Goal: Check status: Check status

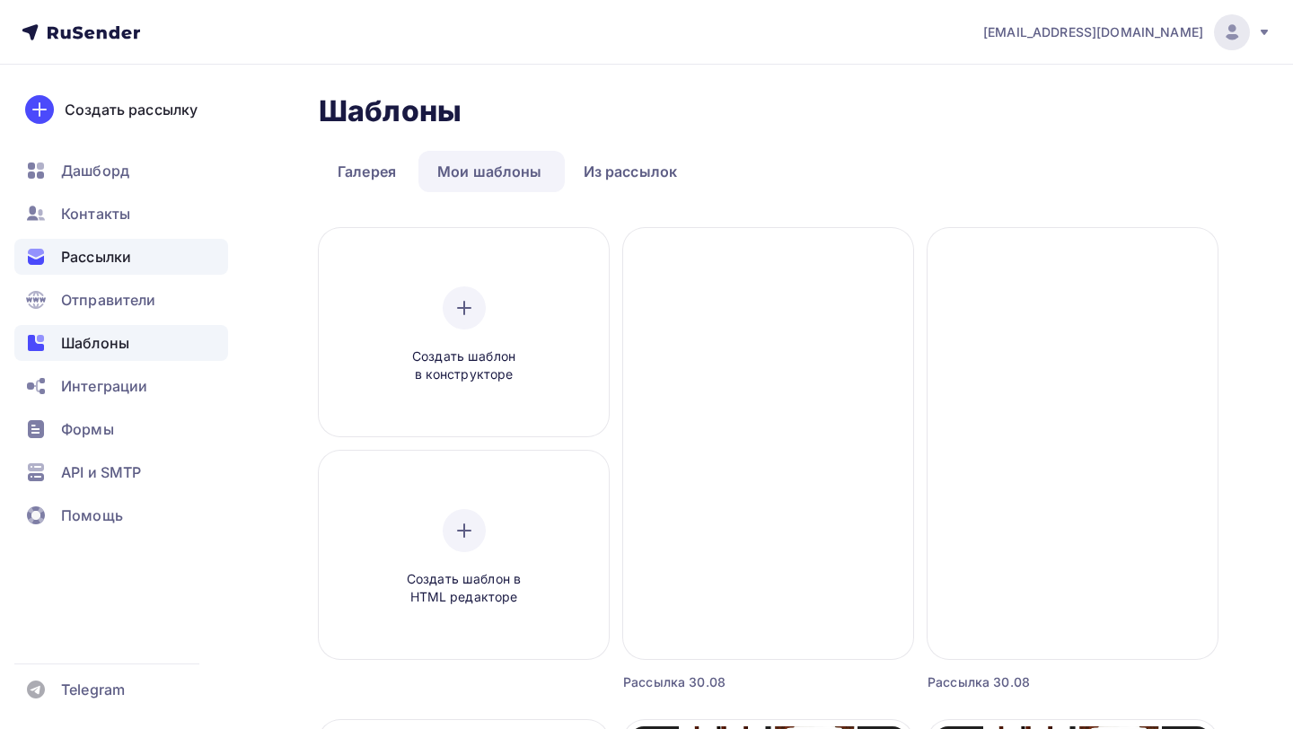
click at [127, 259] on span "Рассылки" at bounding box center [96, 257] width 70 height 22
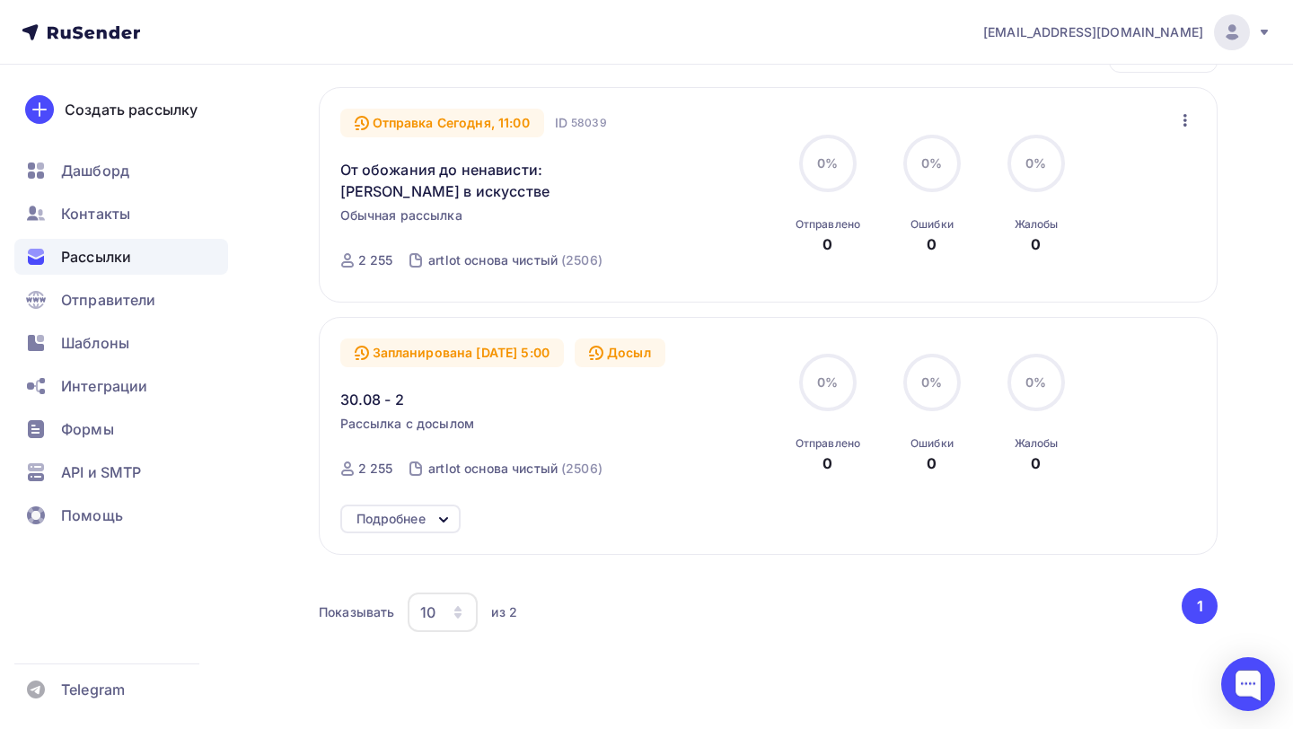
scroll to position [260, 0]
click at [505, 355] on div "Запланирована [DATE] 5:00" at bounding box center [452, 353] width 224 height 29
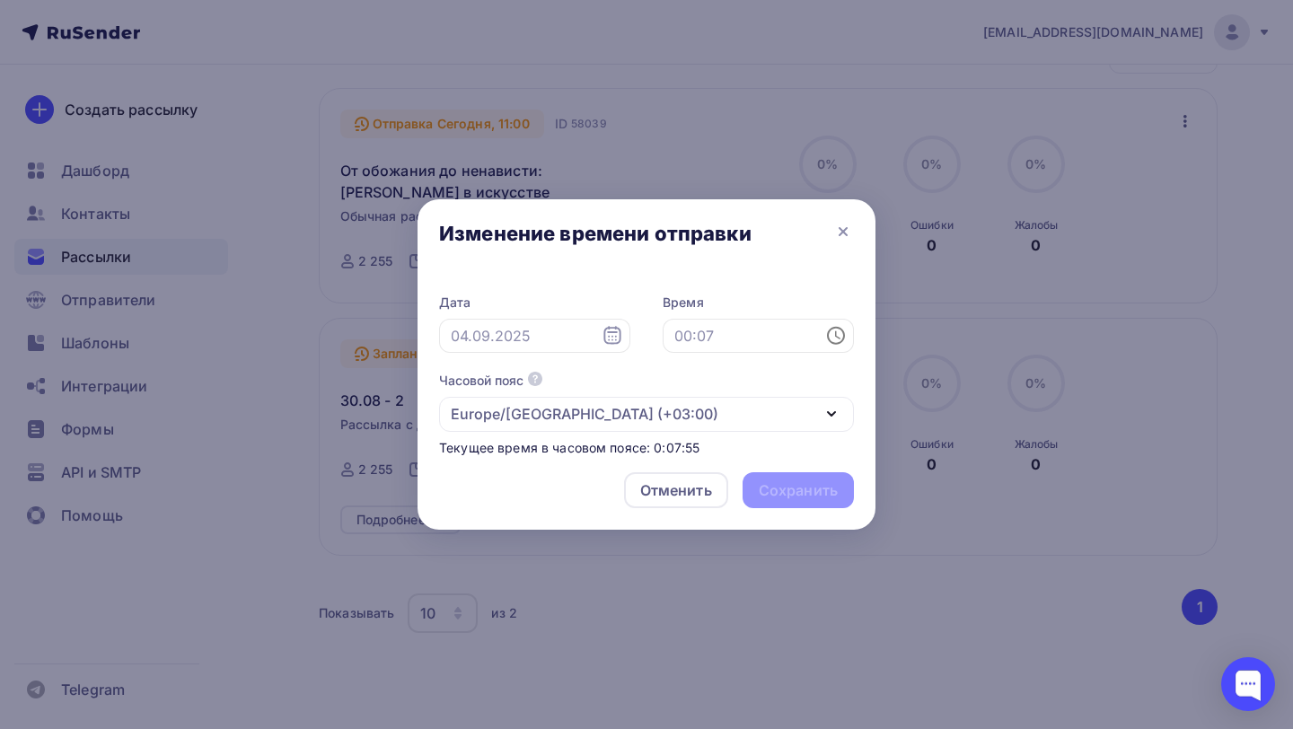
click at [233, 278] on div at bounding box center [646, 364] width 1293 height 729
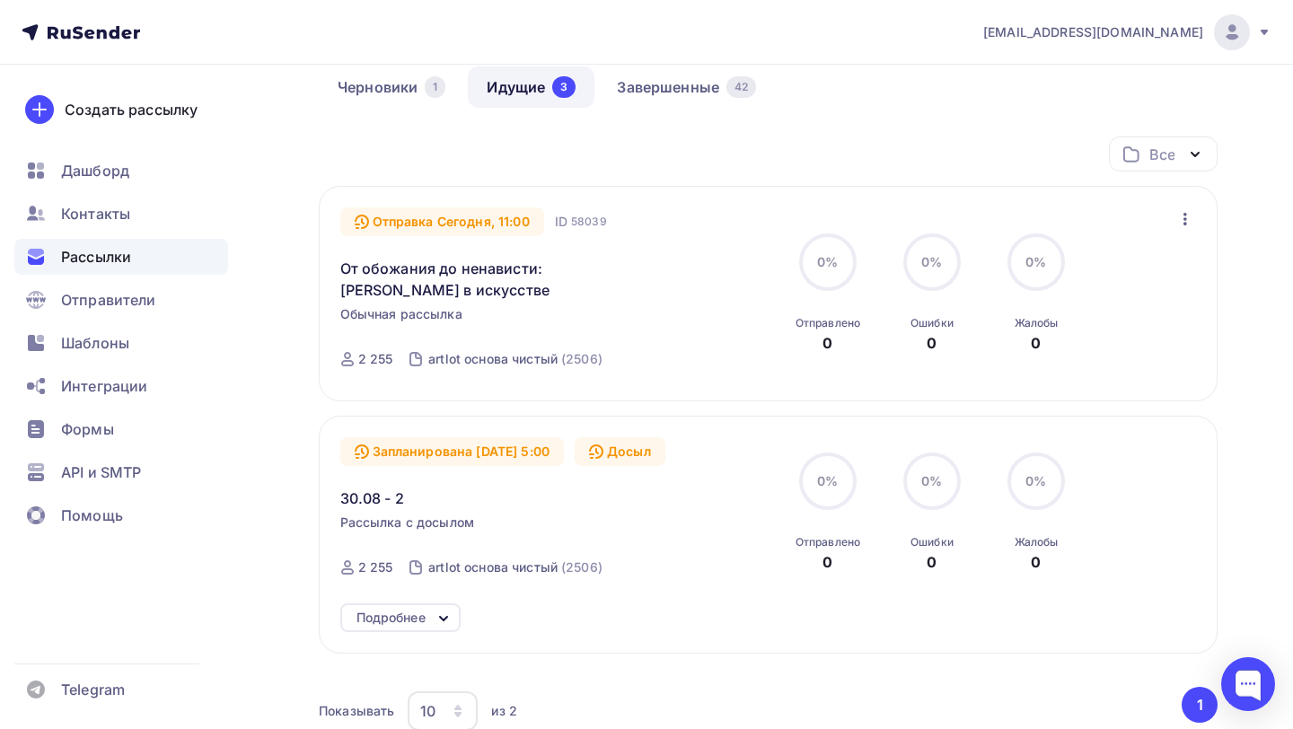
scroll to position [159, 0]
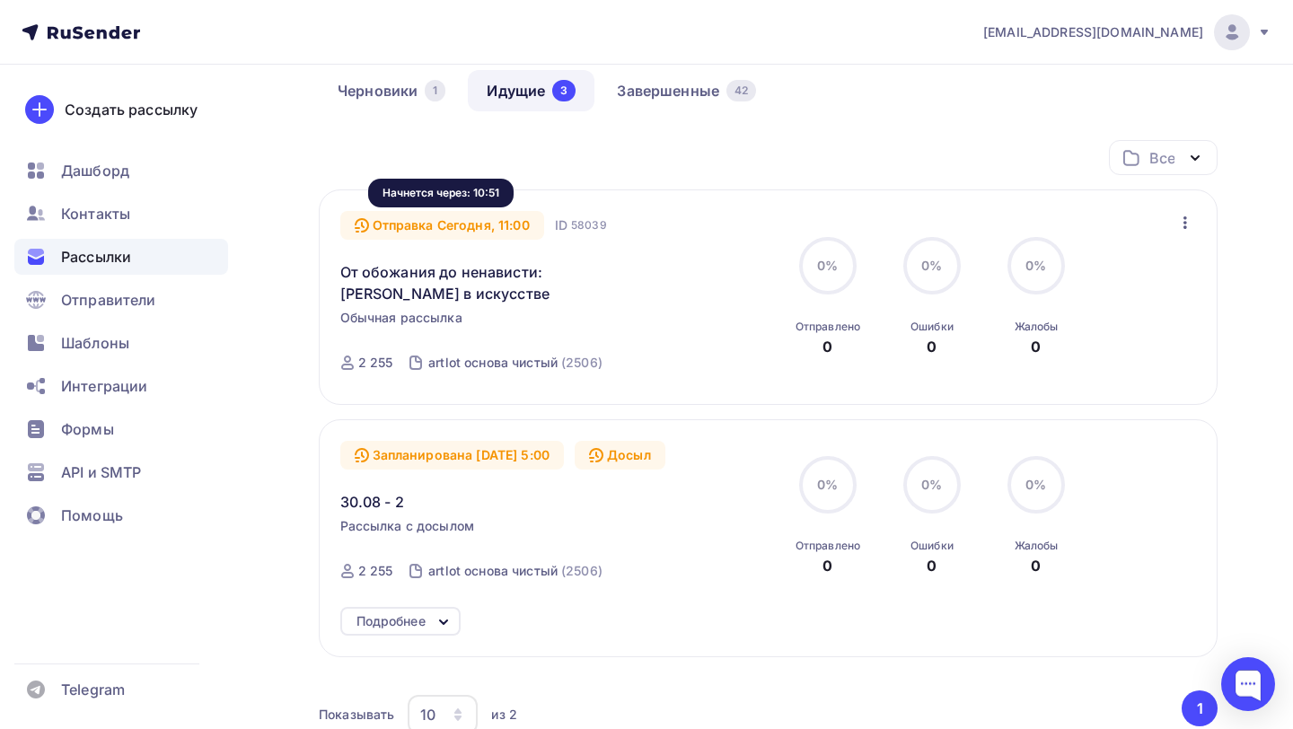
click at [514, 223] on div "Отправка Сегодня, 11:00" at bounding box center [442, 225] width 204 height 29
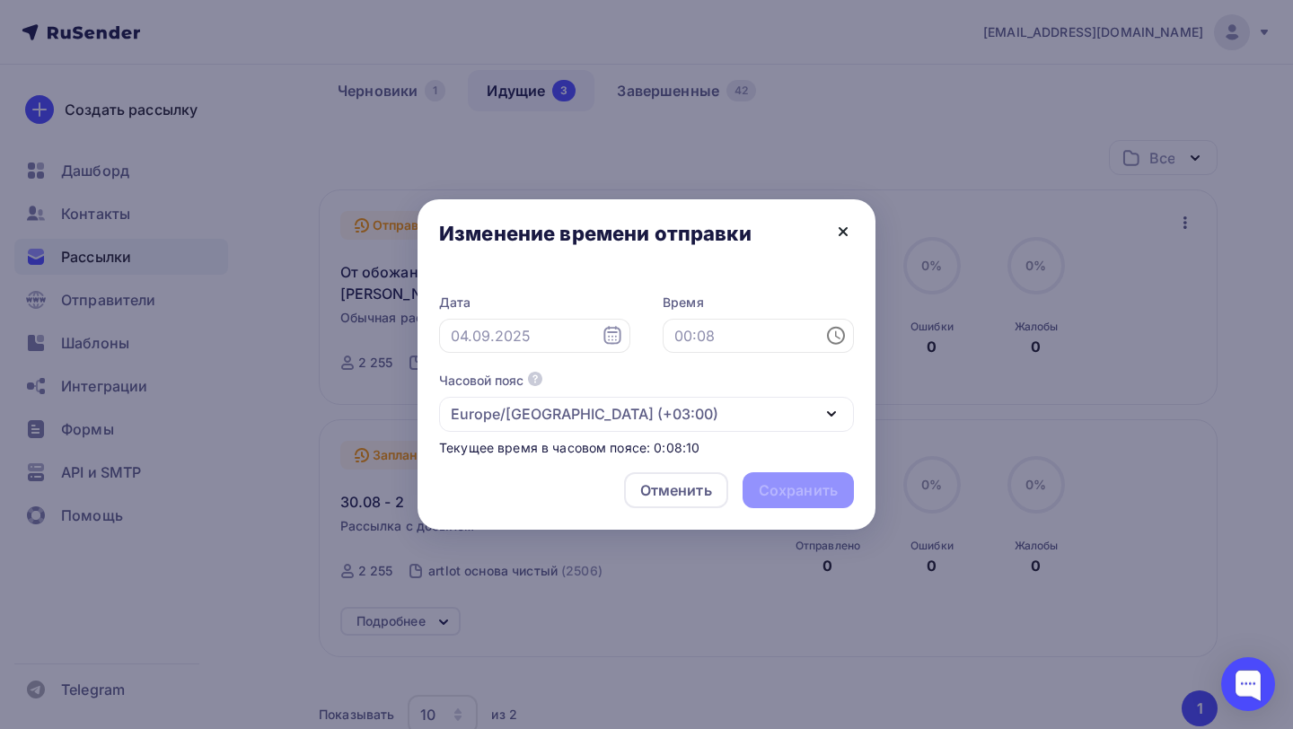
click at [845, 227] on icon at bounding box center [843, 232] width 22 height 22
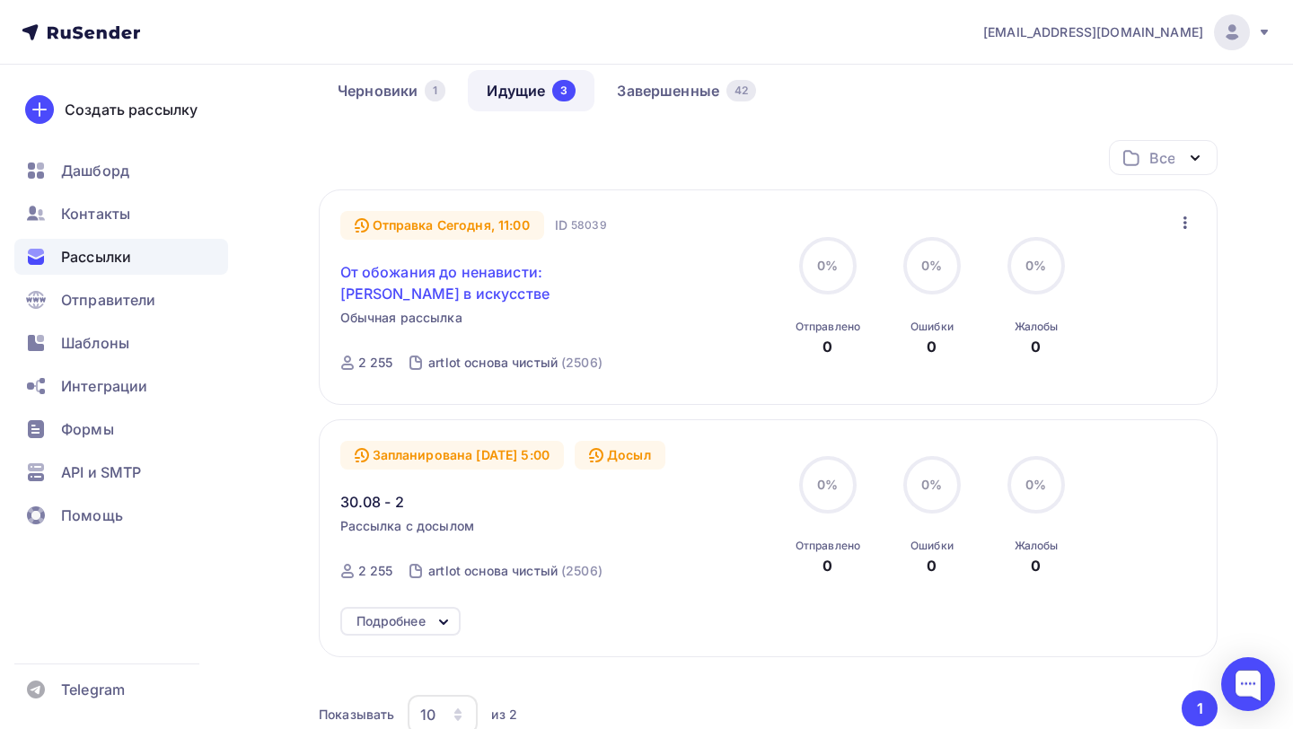
click at [429, 276] on link "От обожания до ненависти: [PERSON_NAME] в искусстве" at bounding box center [494, 282] width 308 height 43
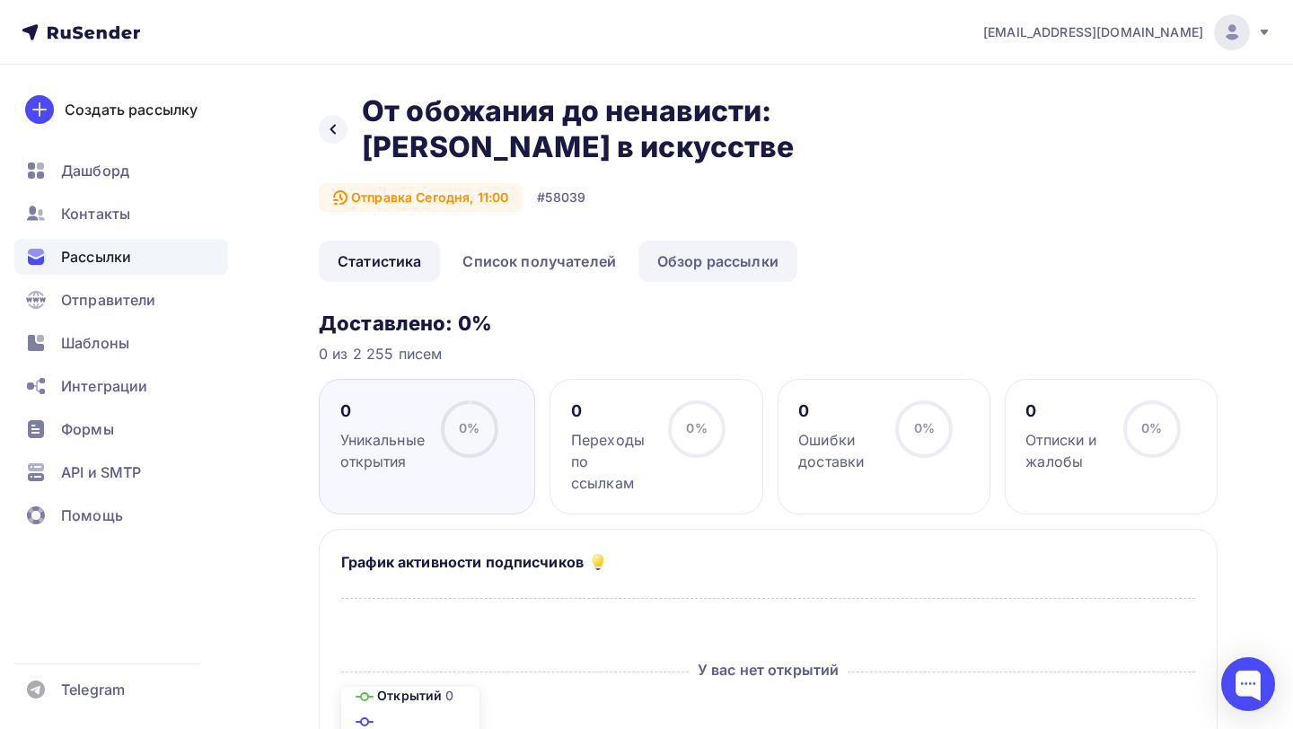
click at [671, 270] on link "Обзор рассылки" at bounding box center [717, 261] width 159 height 41
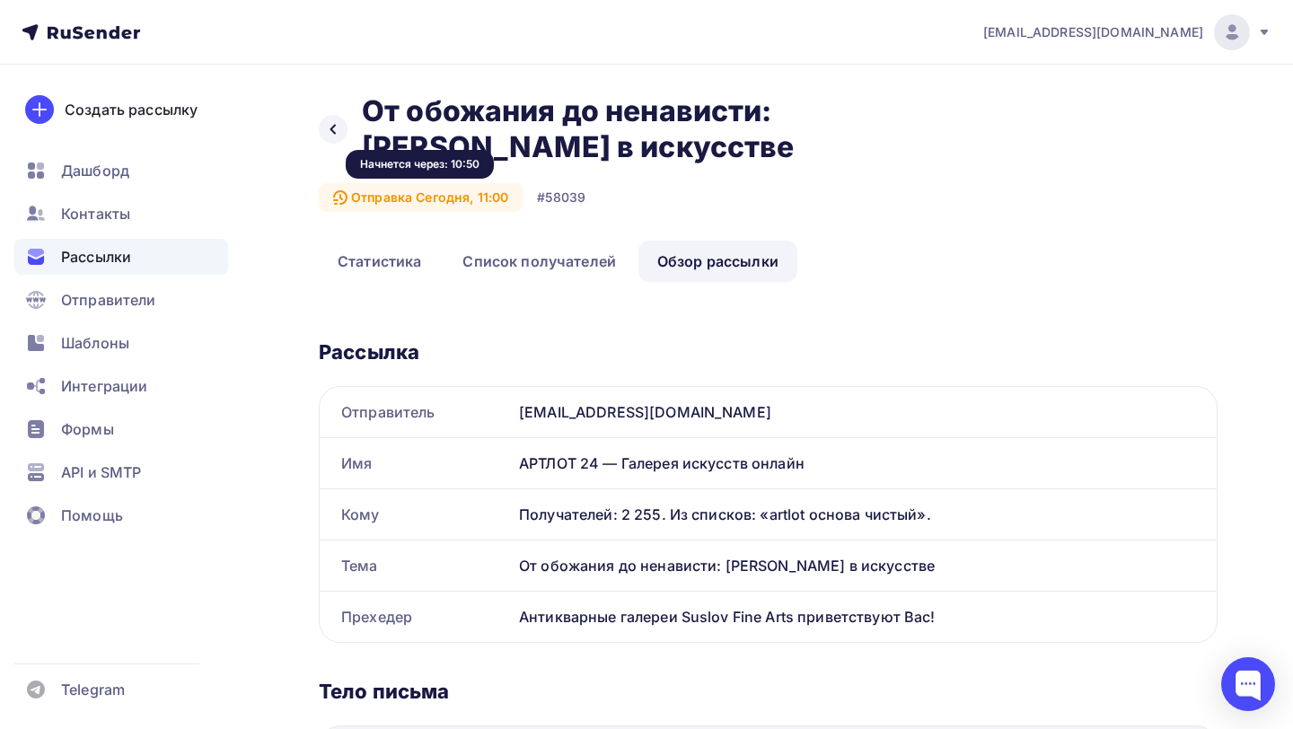
click at [452, 201] on div "Отправка Сегодня, 11:00" at bounding box center [421, 197] width 204 height 29
click at [331, 120] on div at bounding box center [333, 129] width 29 height 29
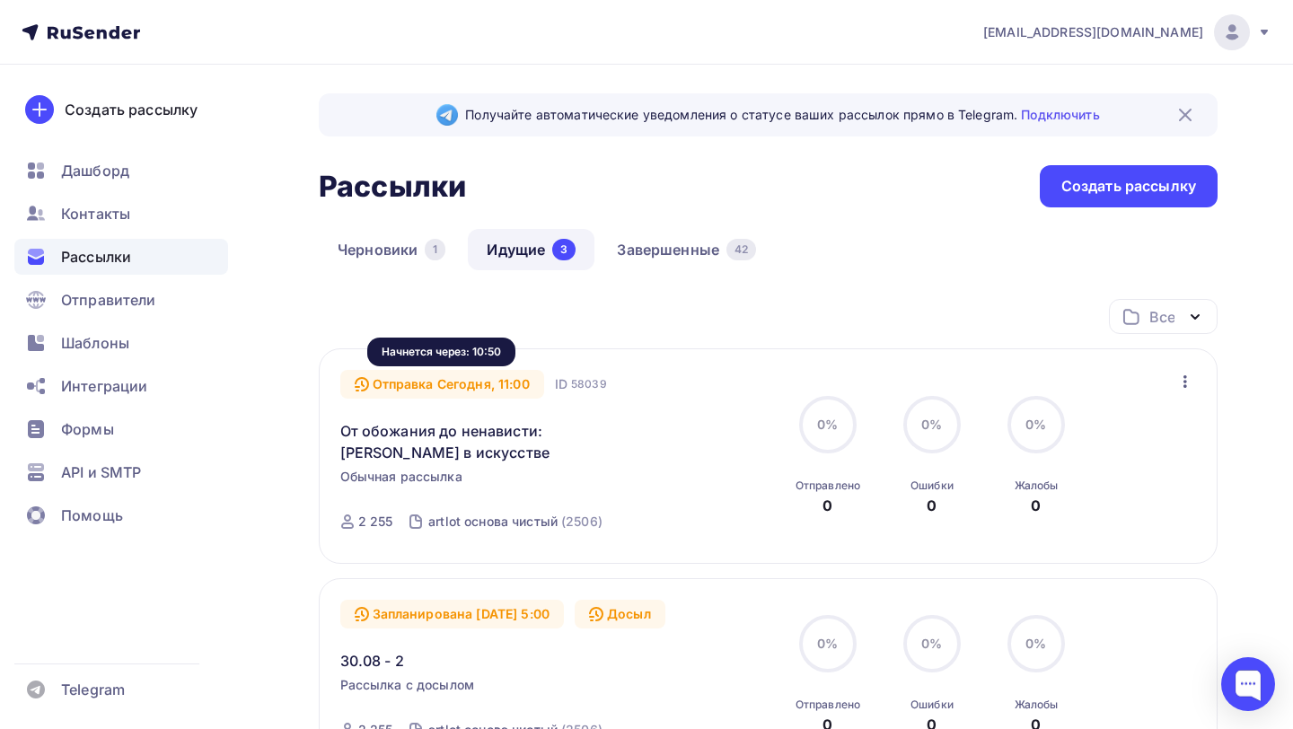
click at [468, 385] on div "Отправка Сегодня, 11:00" at bounding box center [442, 384] width 204 height 29
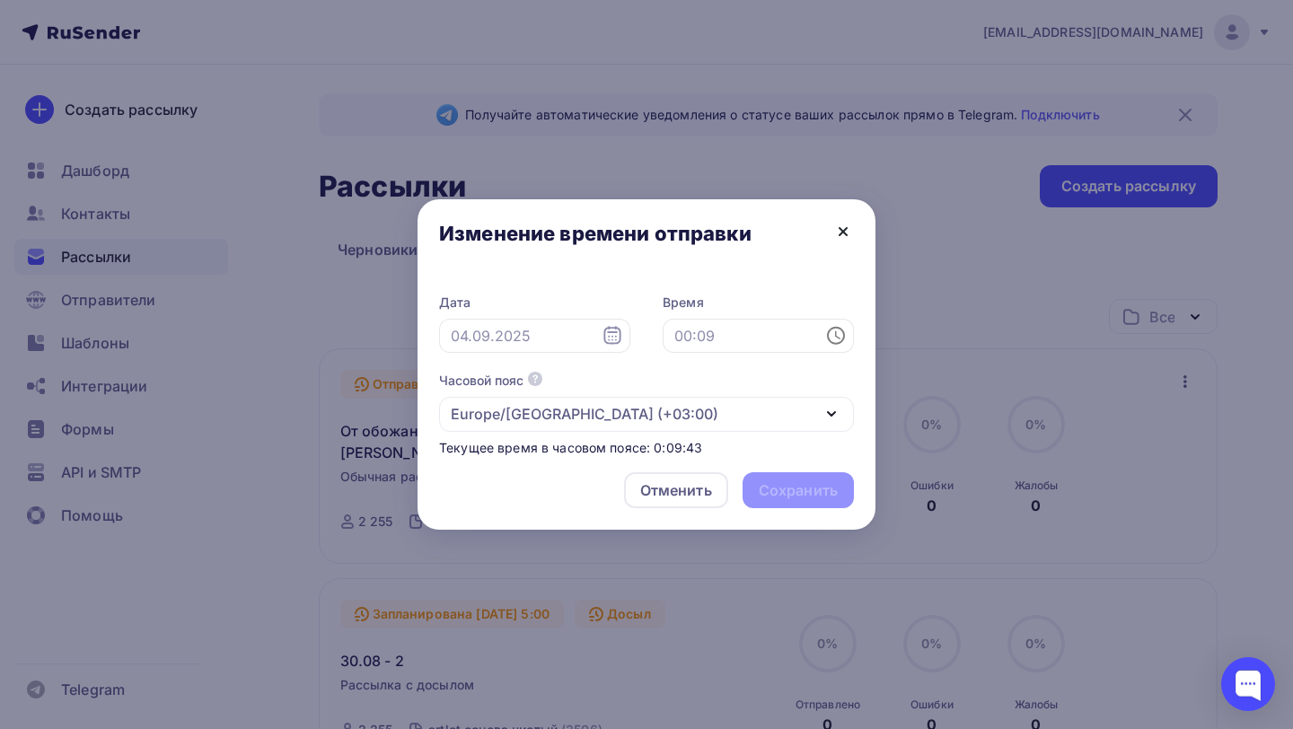
click at [843, 229] on icon at bounding box center [843, 232] width 22 height 22
